Goal: Transaction & Acquisition: Purchase product/service

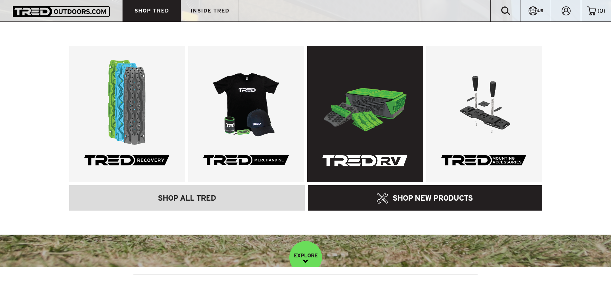
click at [344, 103] on link at bounding box center [365, 114] width 116 height 136
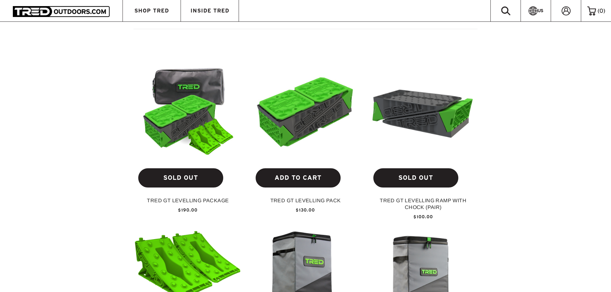
scroll to position [225, 0]
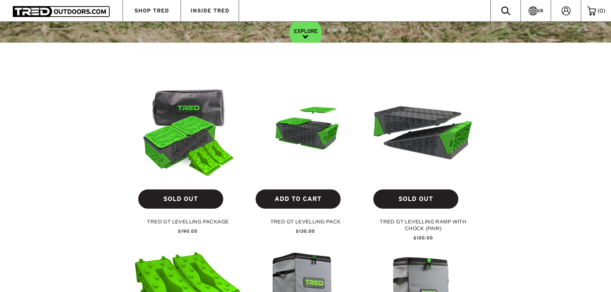
click at [302, 119] on img at bounding box center [305, 130] width 107 height 60
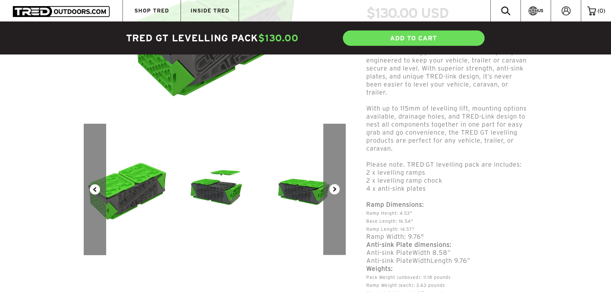
scroll to position [160, 0]
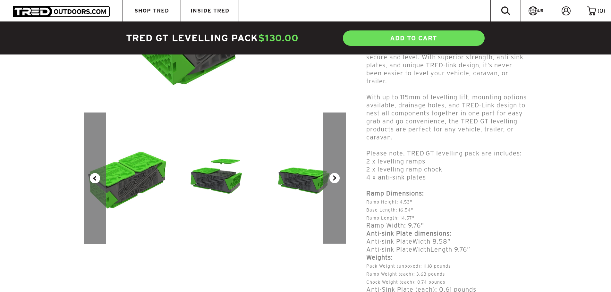
click at [336, 178] on button "Next" at bounding box center [334, 178] width 22 height 131
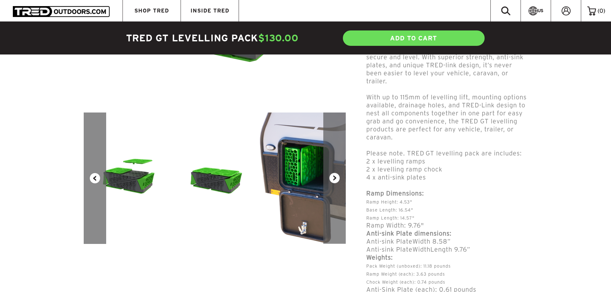
click at [336, 178] on button "Next" at bounding box center [334, 178] width 22 height 131
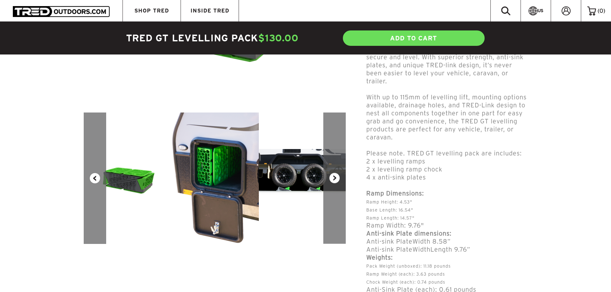
click at [336, 178] on button "Next" at bounding box center [334, 178] width 22 height 131
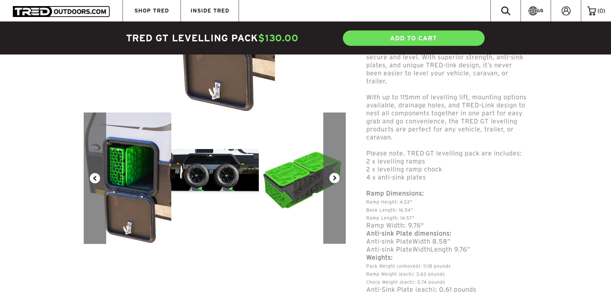
click at [336, 178] on button "Next" at bounding box center [334, 178] width 22 height 131
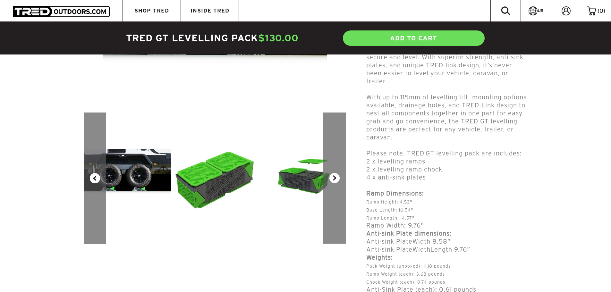
click at [336, 178] on button "Next" at bounding box center [334, 178] width 22 height 131
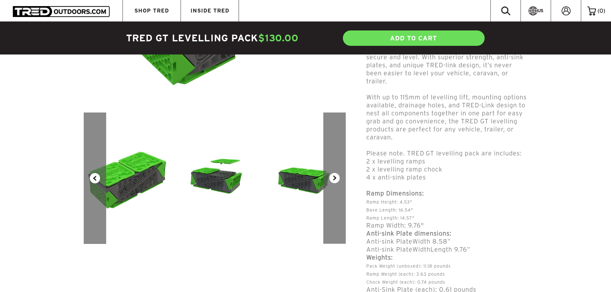
click at [336, 178] on button "Next" at bounding box center [334, 178] width 22 height 131
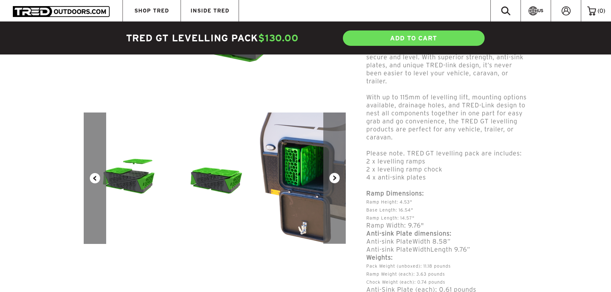
click at [336, 178] on button "Next" at bounding box center [334, 178] width 22 height 131
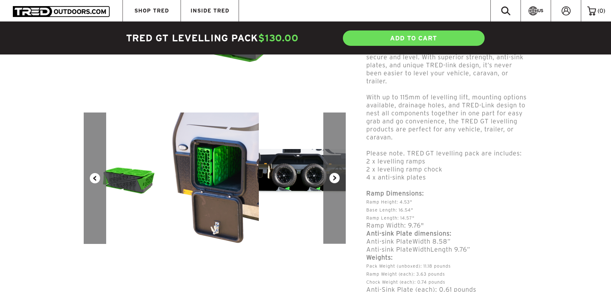
click at [336, 178] on button "Next" at bounding box center [334, 178] width 22 height 131
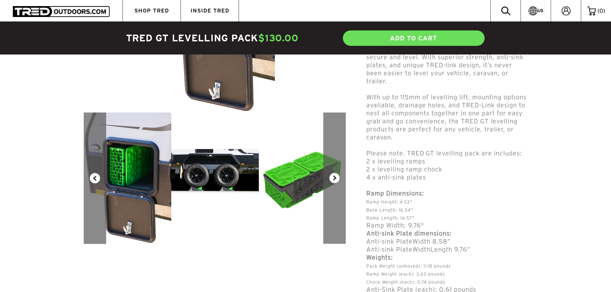
click at [336, 178] on button "Next" at bounding box center [334, 178] width 22 height 131
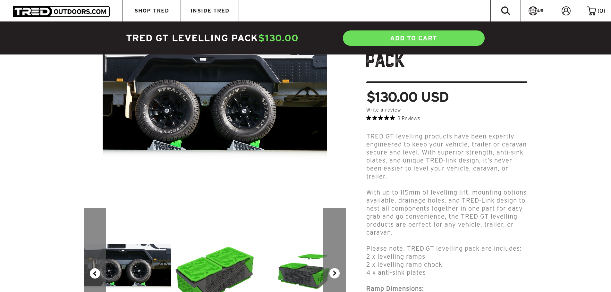
scroll to position [0, 0]
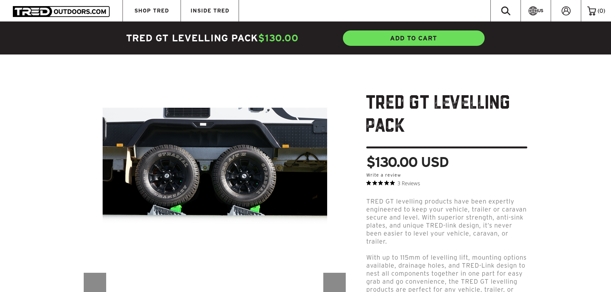
click at [427, 39] on link "ADD TO CART" at bounding box center [413, 38] width 143 height 17
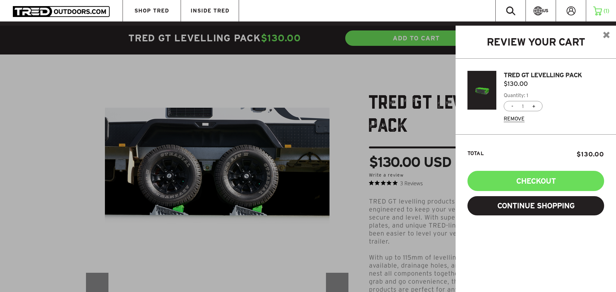
click at [608, 36] on img at bounding box center [606, 35] width 6 height 6
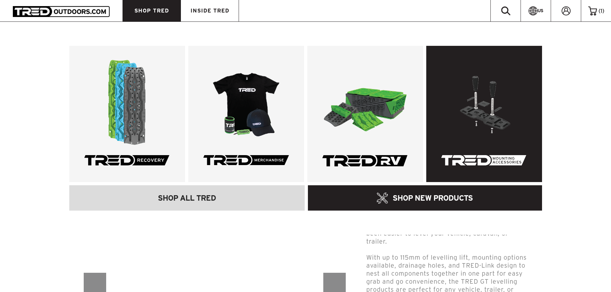
click at [481, 105] on link at bounding box center [484, 114] width 116 height 136
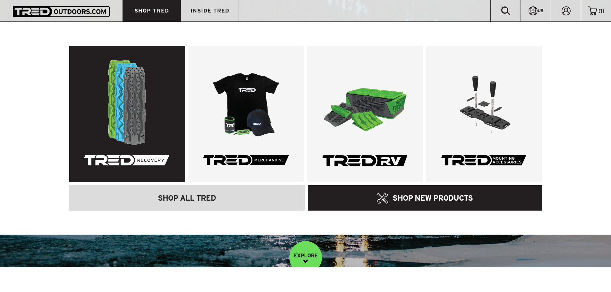
click at [138, 85] on link at bounding box center [127, 114] width 116 height 136
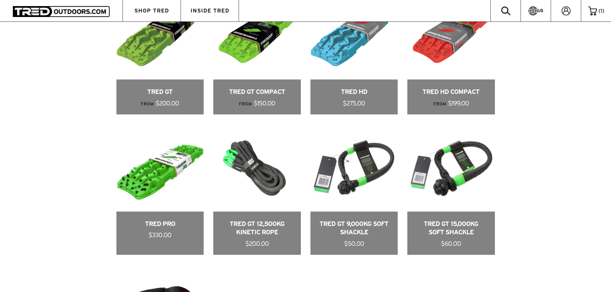
scroll to position [385, 0]
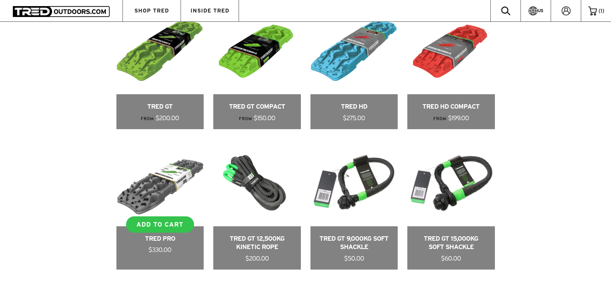
click at [165, 178] on link at bounding box center [160, 204] width 88 height 131
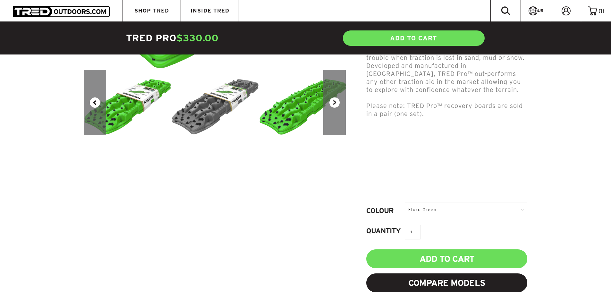
scroll to position [225, 0]
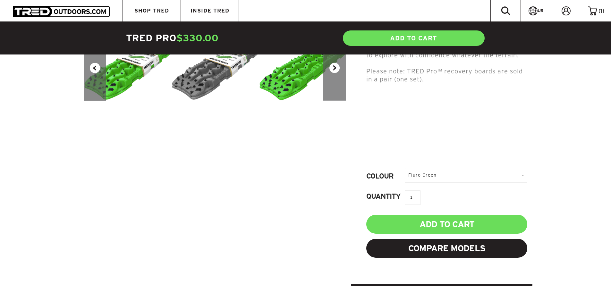
click at [508, 173] on div "Fluro Green" at bounding box center [466, 175] width 123 height 14
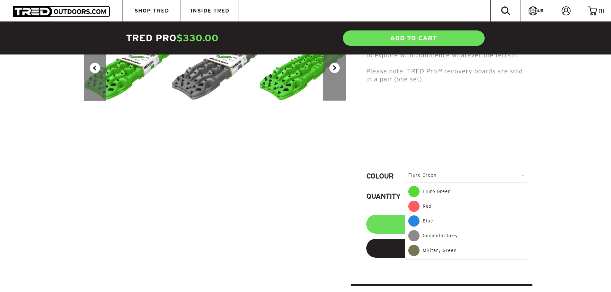
click at [434, 234] on div "Gunmetal Grey" at bounding box center [465, 237] width 115 height 15
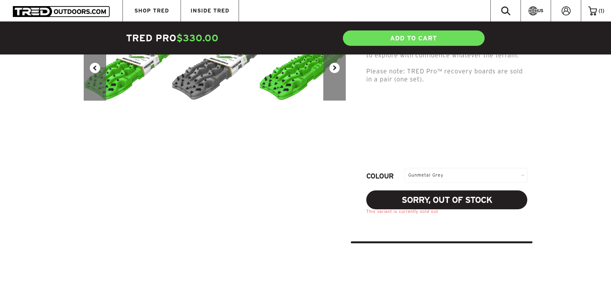
click at [490, 177] on div "Gunmetal Grey" at bounding box center [466, 175] width 123 height 14
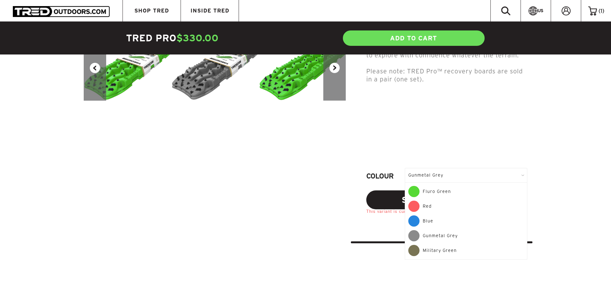
click at [450, 251] on div "Military Green" at bounding box center [465, 250] width 115 height 11
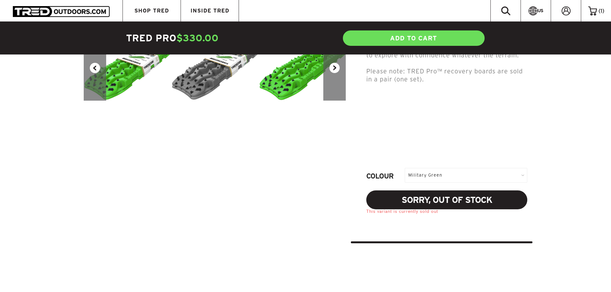
click at [449, 175] on div "Military Green" at bounding box center [466, 175] width 123 height 14
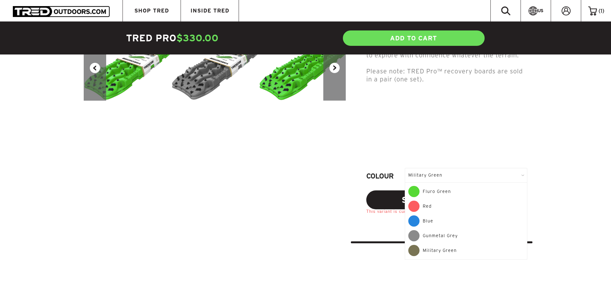
click at [437, 221] on div "Blue" at bounding box center [465, 223] width 115 height 15
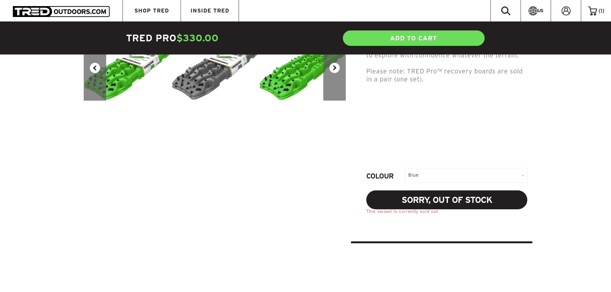
click at [444, 178] on div "Blue" at bounding box center [466, 175] width 123 height 14
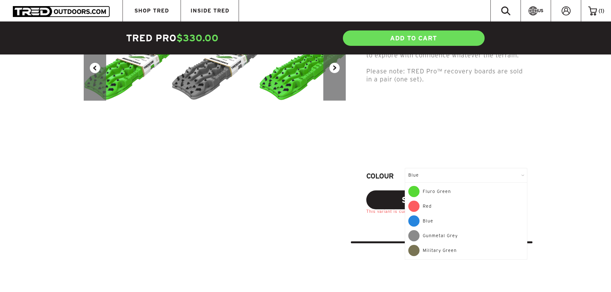
click at [448, 208] on div "Red" at bounding box center [465, 208] width 115 height 15
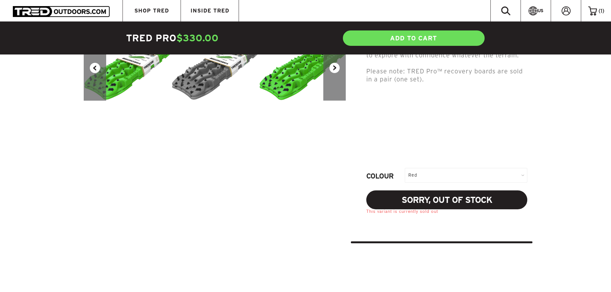
click at [468, 174] on div "Red" at bounding box center [466, 175] width 123 height 14
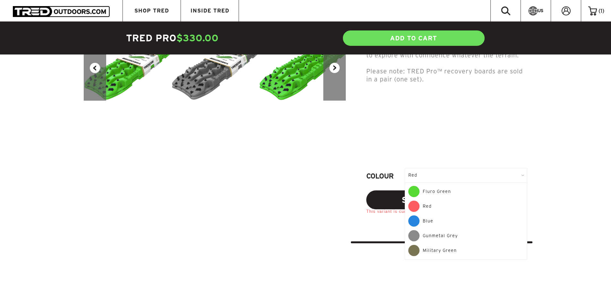
click at [452, 190] on div "Fluro Green" at bounding box center [465, 193] width 115 height 15
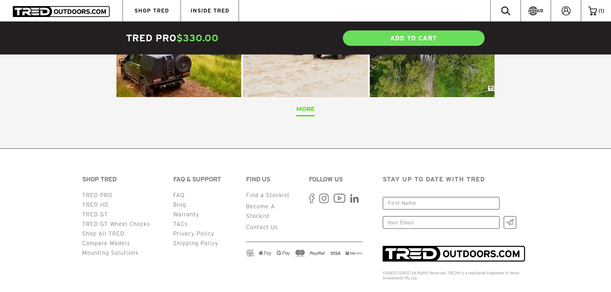
scroll to position [2563, 0]
